Goal: Task Accomplishment & Management: Manage account settings

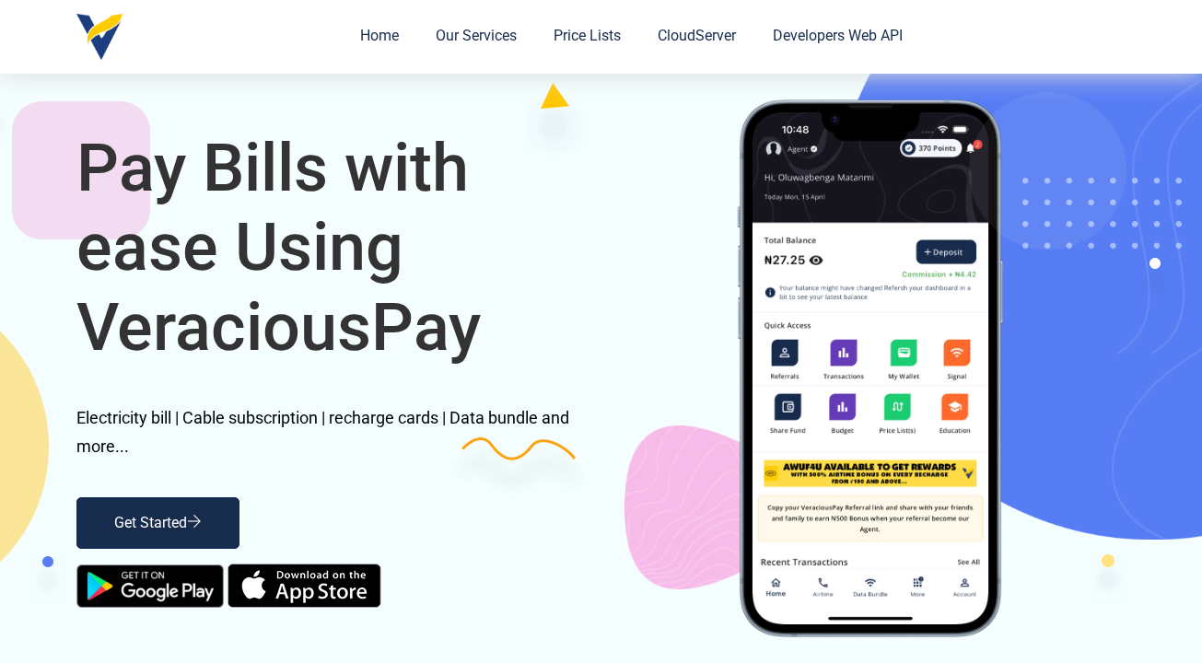
scroll to position [348, 0]
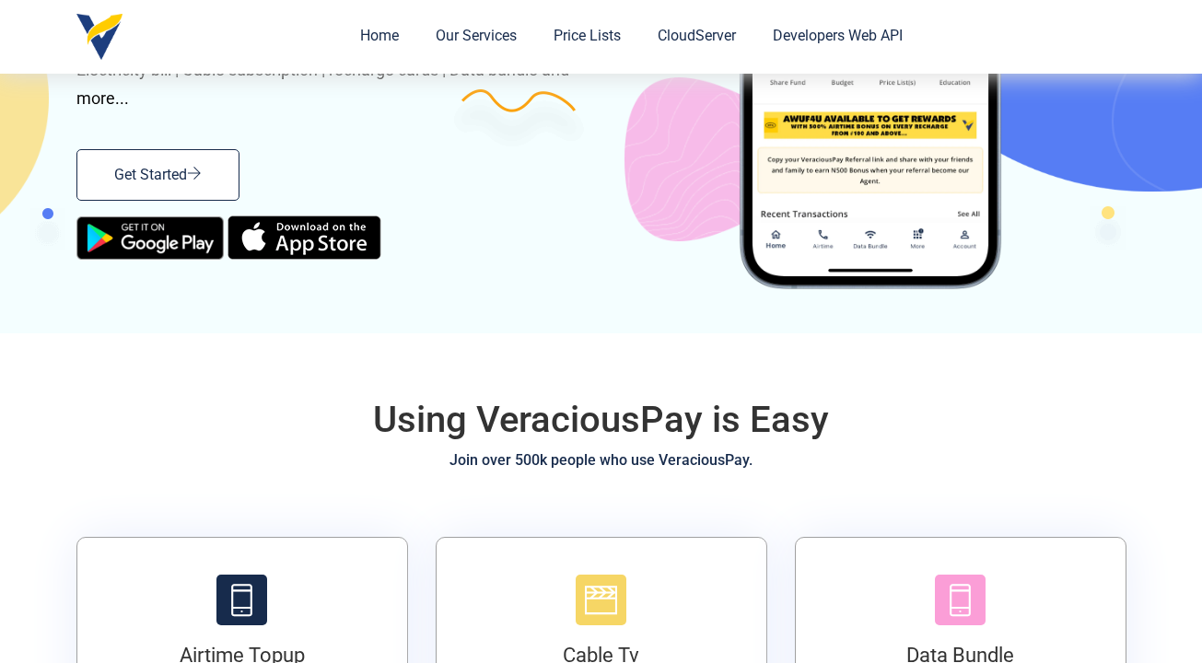
click at [175, 158] on link "Get Started" at bounding box center [157, 175] width 163 height 52
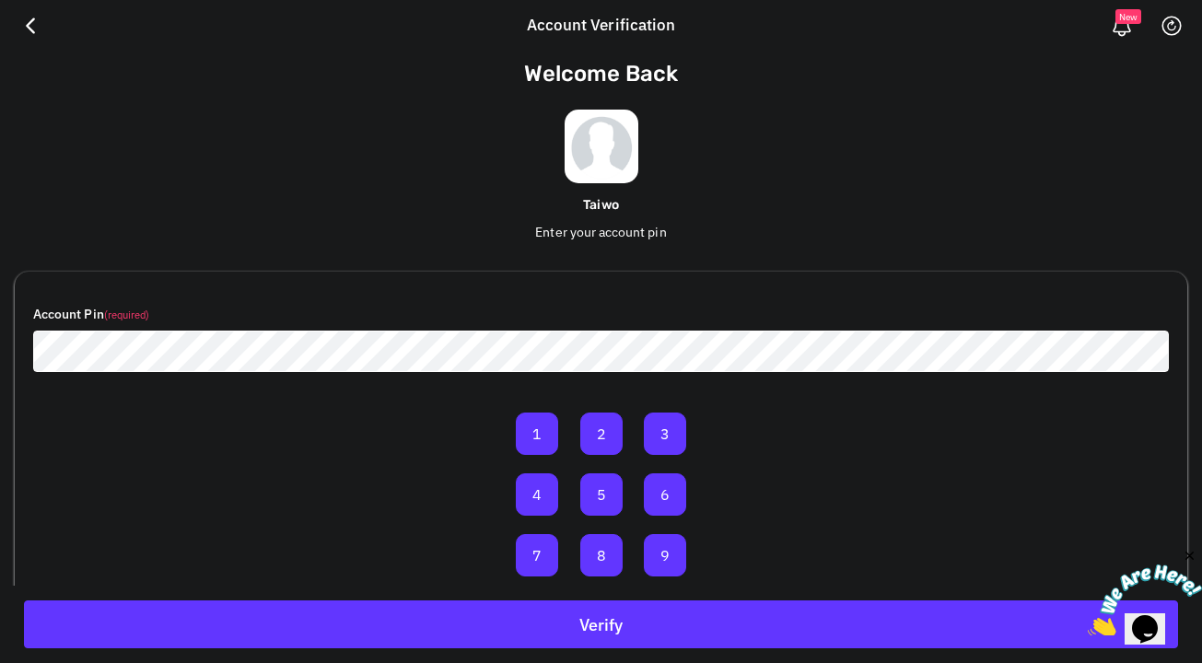
scroll to position [107, 0]
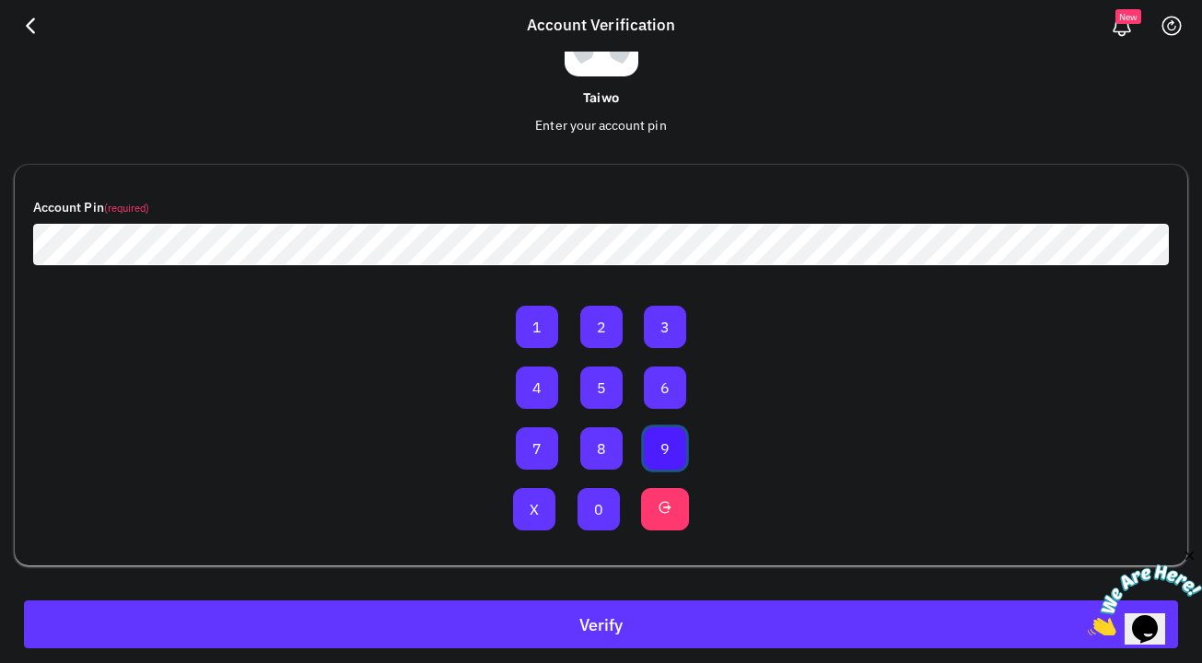
click at [677, 453] on button "9" at bounding box center [665, 448] width 42 height 42
click at [611, 504] on button "0" at bounding box center [599, 509] width 42 height 42
click at [611, 505] on button "0" at bounding box center [599, 509] width 42 height 42
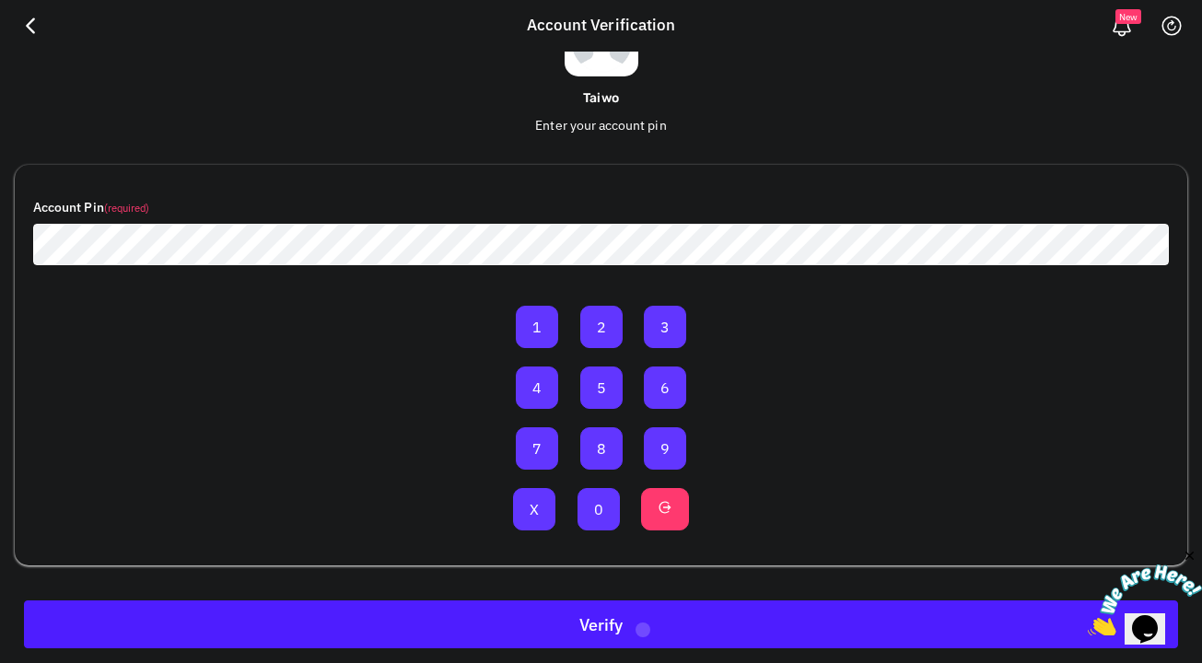
click at [642, 628] on button "Verify" at bounding box center [601, 625] width 1154 height 48
